Goal: Navigation & Orientation: Find specific page/section

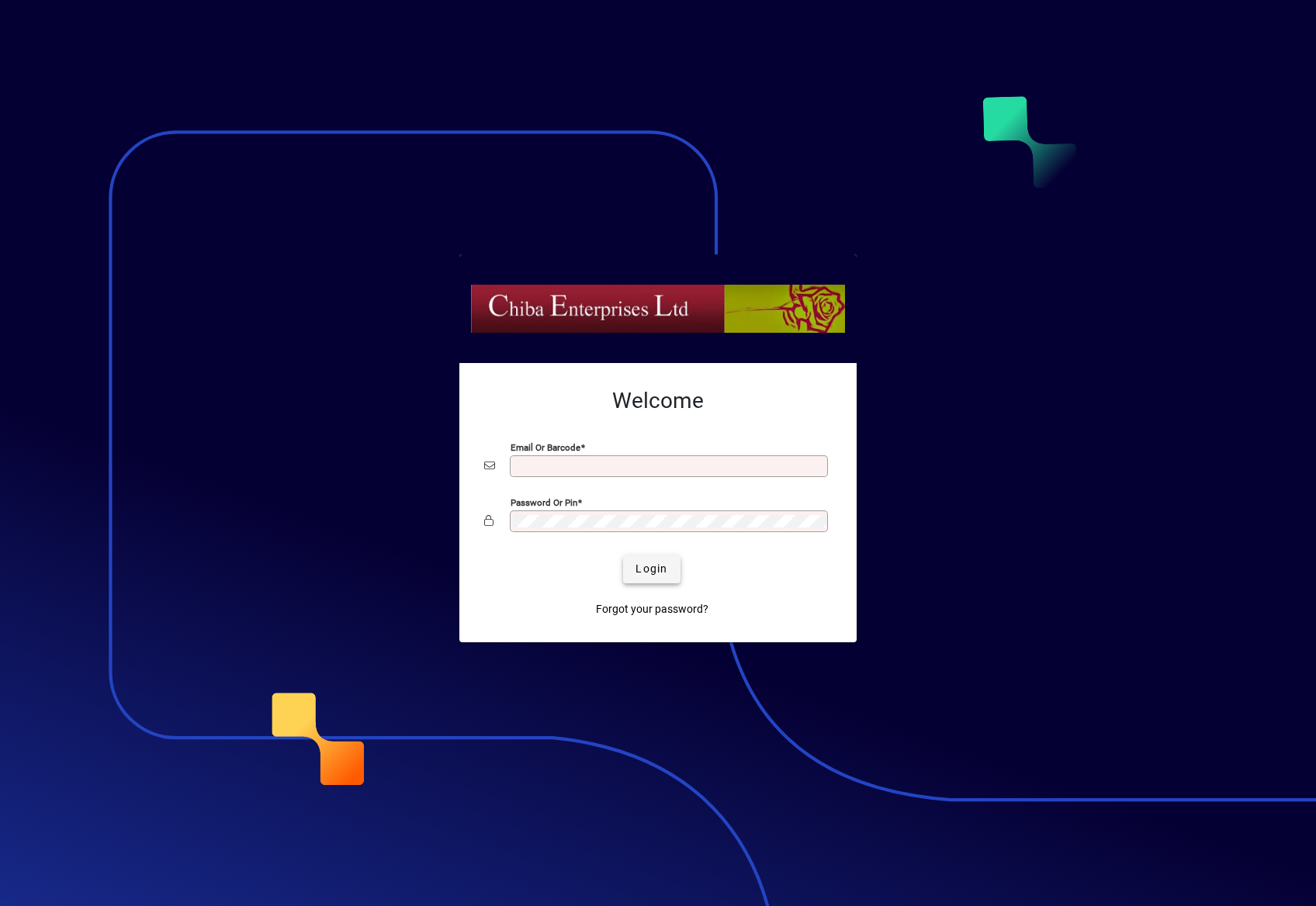
type input "**********"
click at [658, 574] on span "Login" at bounding box center [651, 569] width 32 height 17
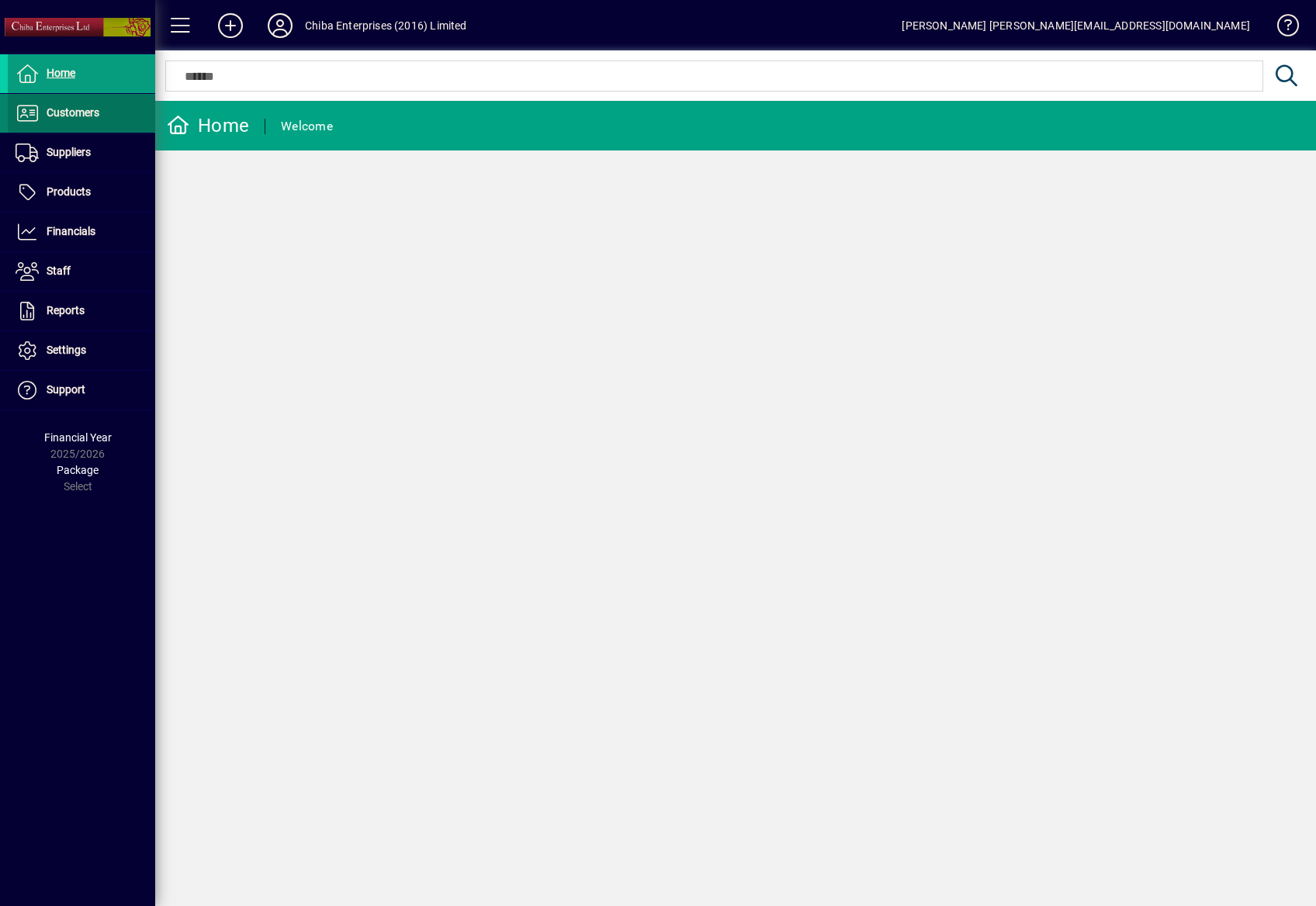
click at [56, 119] on span "Customers" at bounding box center [73, 112] width 53 height 13
